Goal: Find specific page/section: Find specific page/section

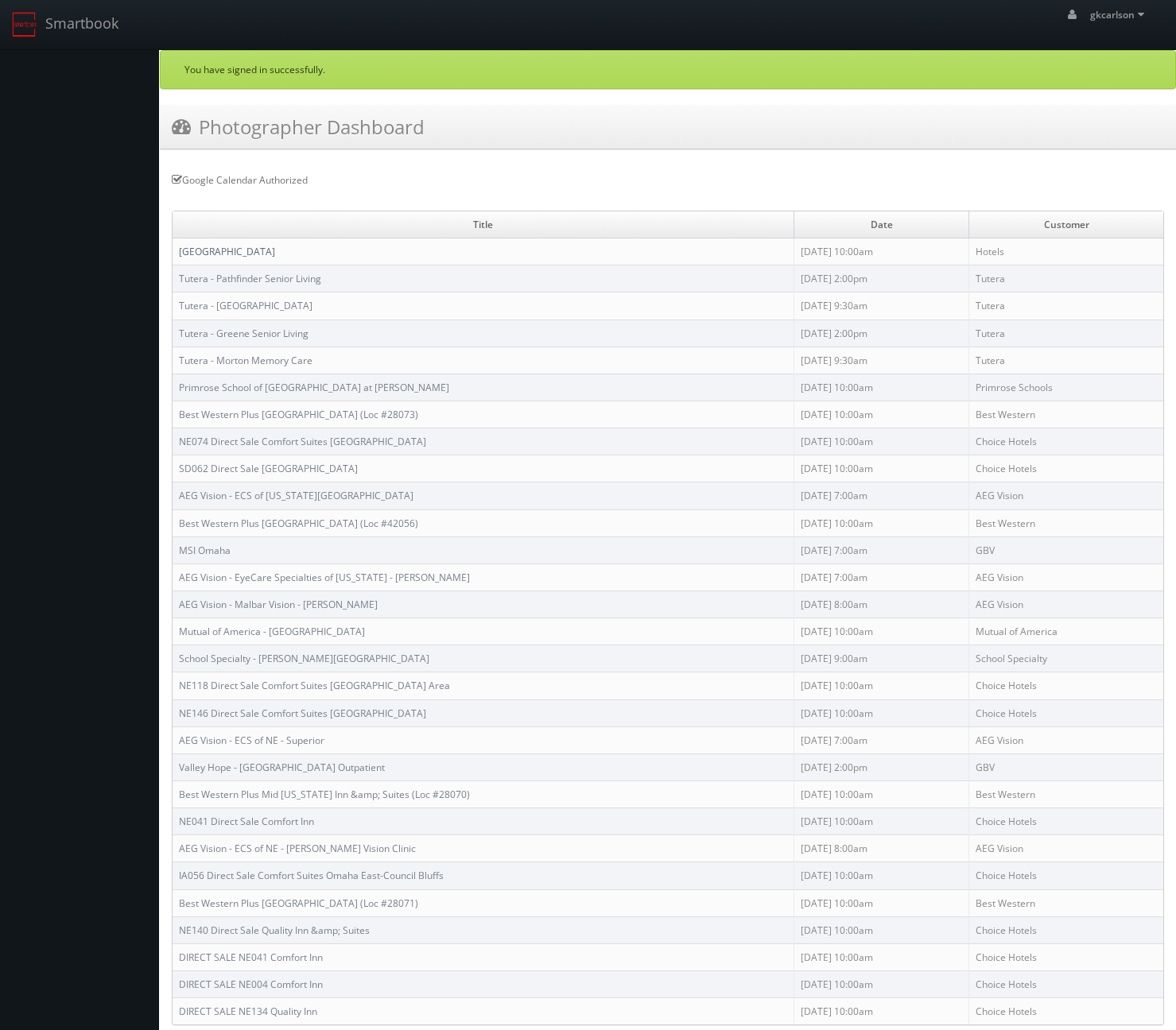
click at [251, 250] on link "[GEOGRAPHIC_DATA]" at bounding box center [226, 251] width 96 height 13
click at [227, 247] on link "[GEOGRAPHIC_DATA]" at bounding box center [226, 251] width 96 height 13
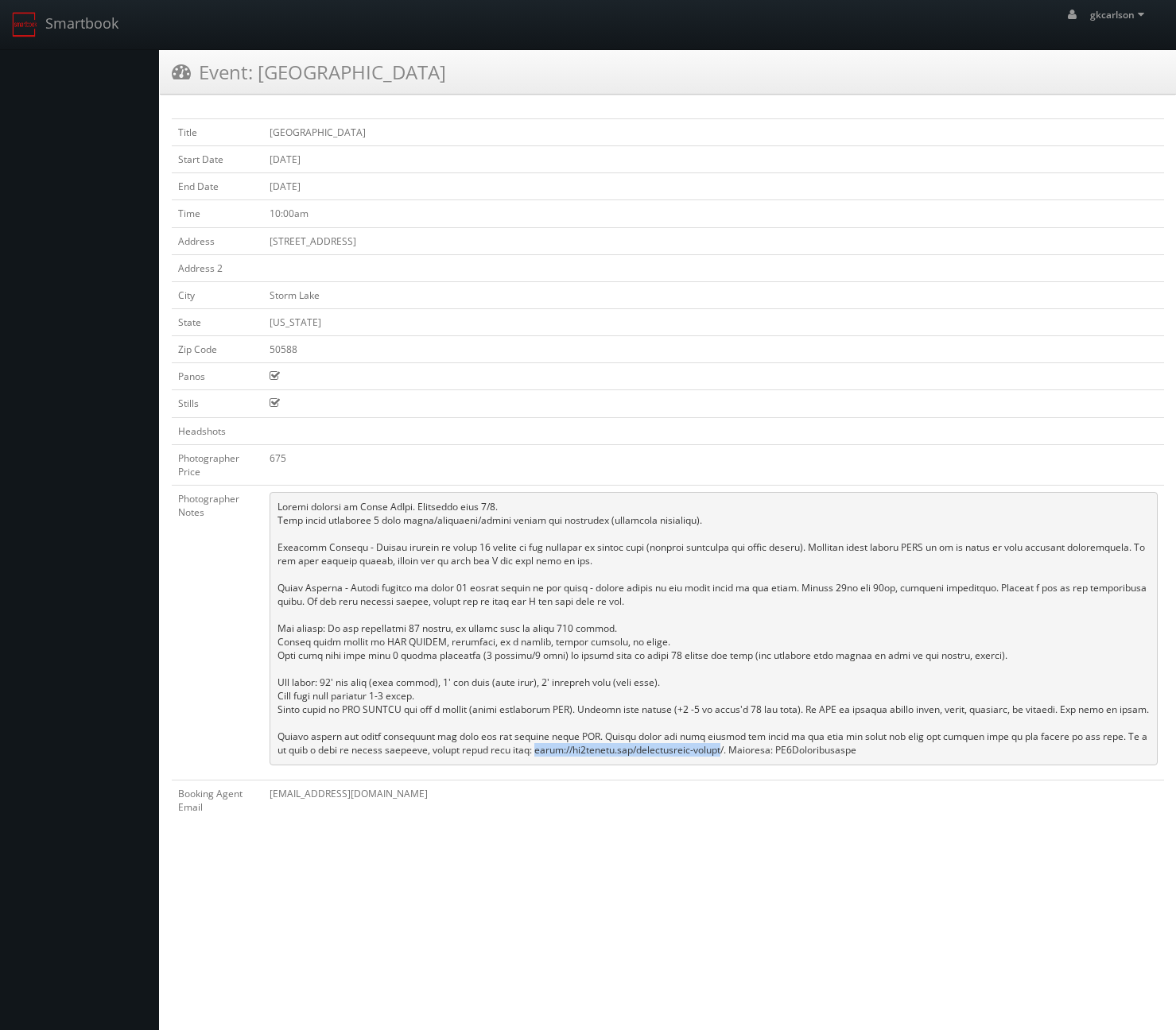
drag, startPoint x: 649, startPoint y: 749, endPoint x: 457, endPoint y: 746, distance: 192.0
click at [457, 746] on pre at bounding box center [713, 629] width 888 height 273
drag, startPoint x: 791, startPoint y: 749, endPoint x: 703, endPoint y: 749, distance: 88.0
click at [703, 749] on pre at bounding box center [713, 629] width 888 height 273
copy pre "CS3Photographers"
